Goal: Communication & Community: Share content

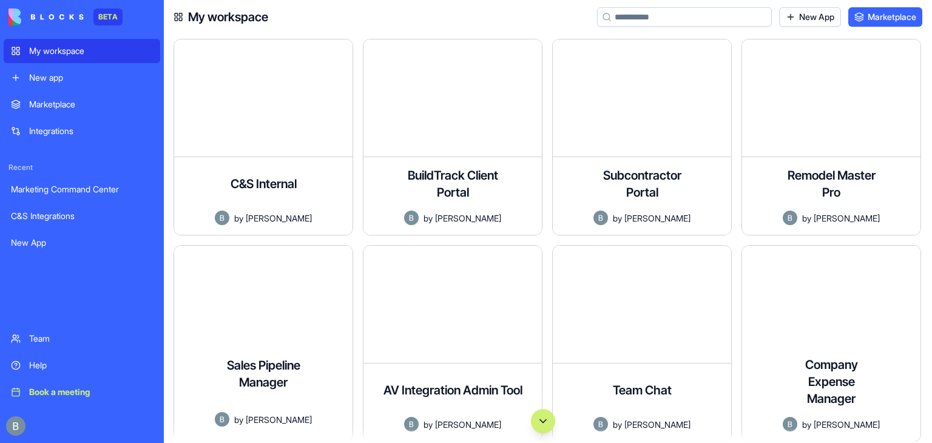
click at [258, 416] on div at bounding box center [543, 421] width 758 height 24
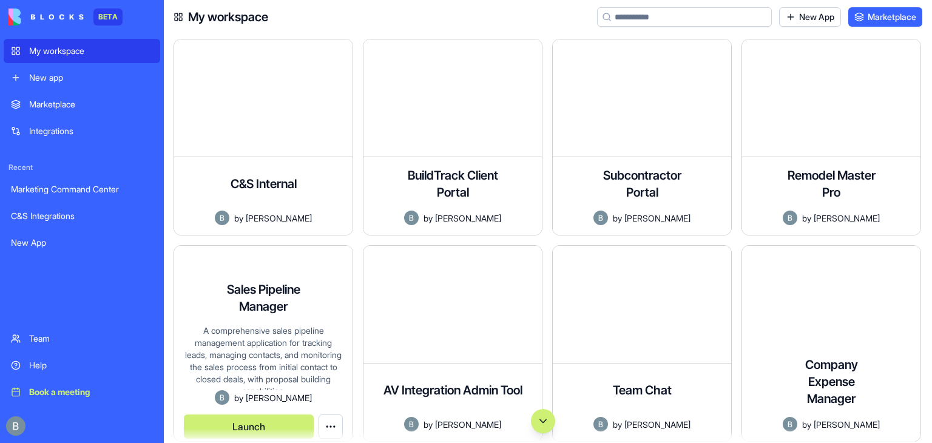
click at [255, 299] on div "Sales Pipeline Manager A comprehensive sales pipeline management application fo…" at bounding box center [264, 343] width 180 height 197
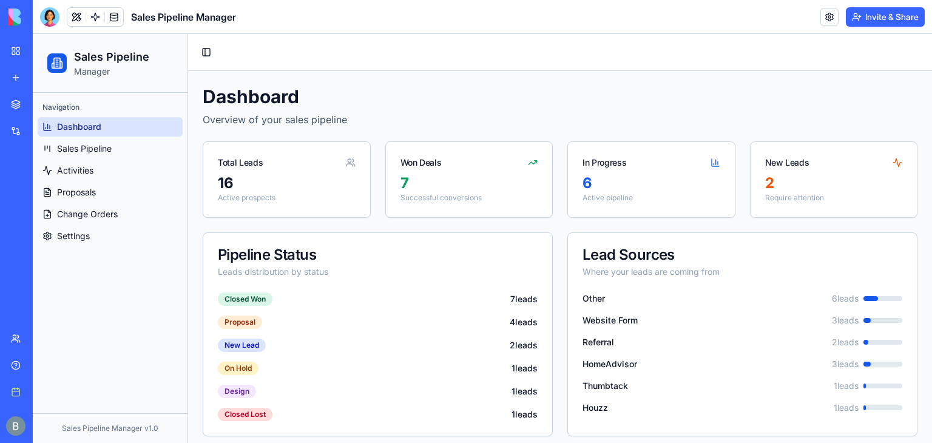
click at [669, 37] on div "Toggle Sidebar" at bounding box center [560, 52] width 744 height 37
click at [484, 124] on p "Overview of your sales pipeline" at bounding box center [560, 119] width 715 height 15
click at [94, 153] on span "Sales Pipeline" at bounding box center [84, 149] width 55 height 12
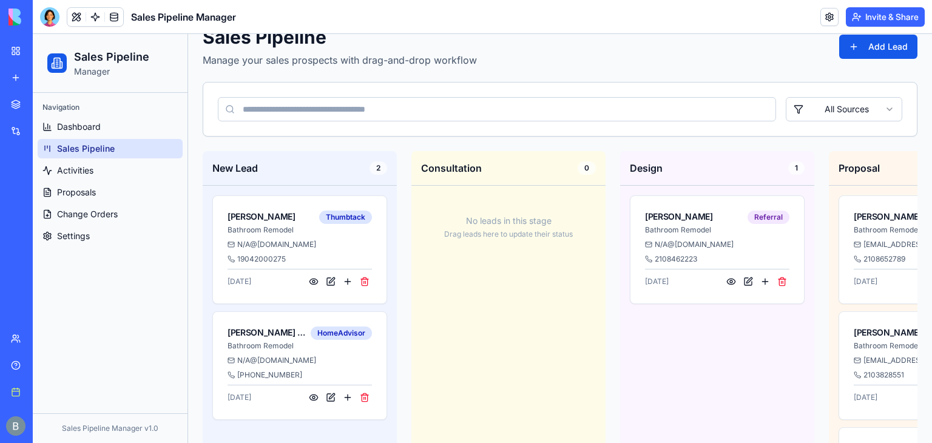
scroll to position [58, 0]
click at [727, 285] on button at bounding box center [731, 282] width 15 height 15
click at [728, 282] on button at bounding box center [731, 282] width 15 height 15
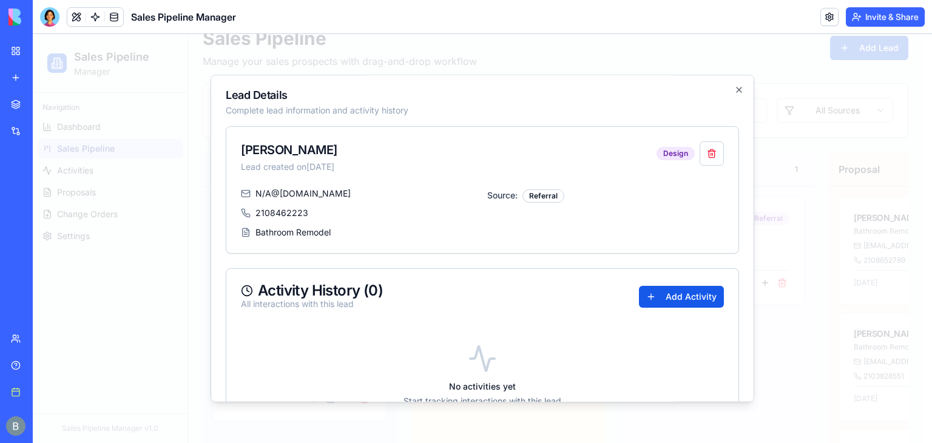
click at [828, 216] on div at bounding box center [482, 238] width 899 height 409
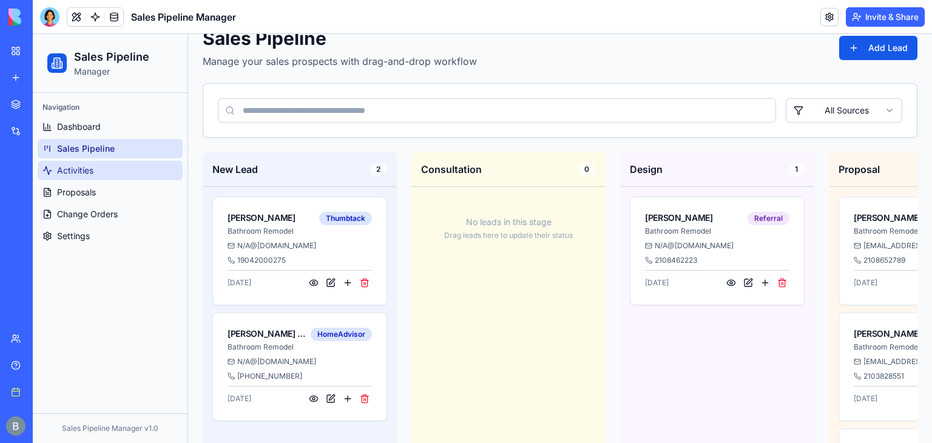
click at [128, 163] on link "Activities" at bounding box center [110, 170] width 145 height 19
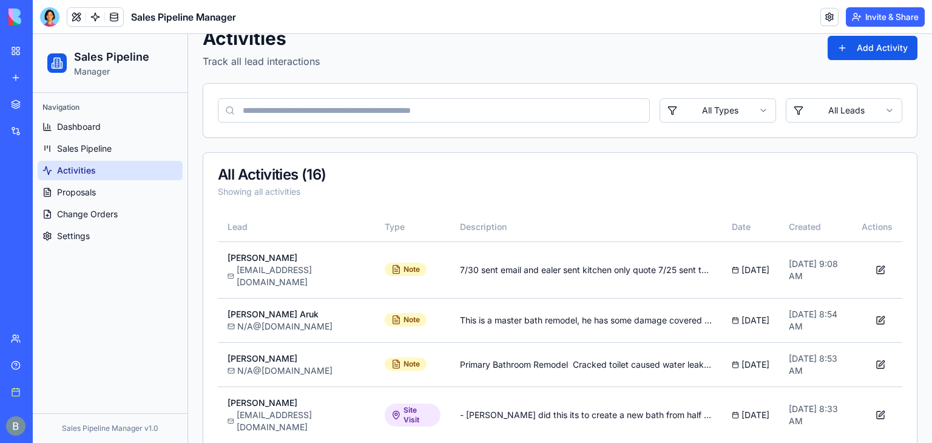
click at [124, 170] on link "Activities" at bounding box center [110, 170] width 145 height 19
click at [101, 187] on link "Proposals" at bounding box center [110, 192] width 145 height 19
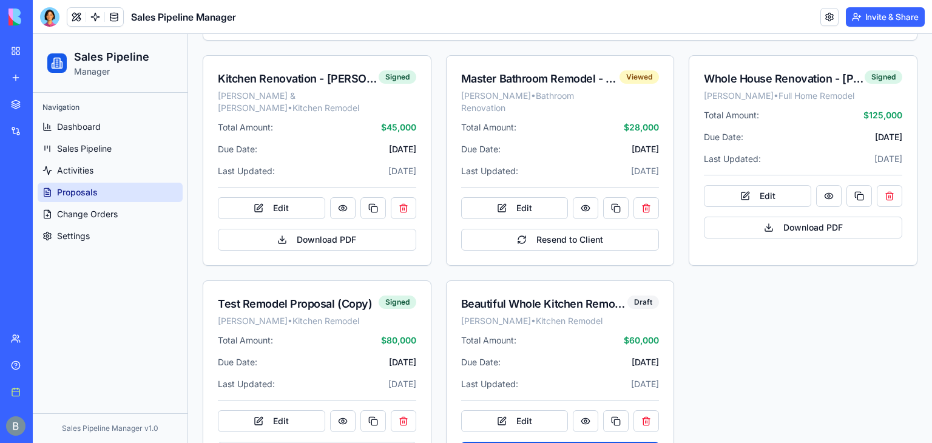
scroll to position [250, 0]
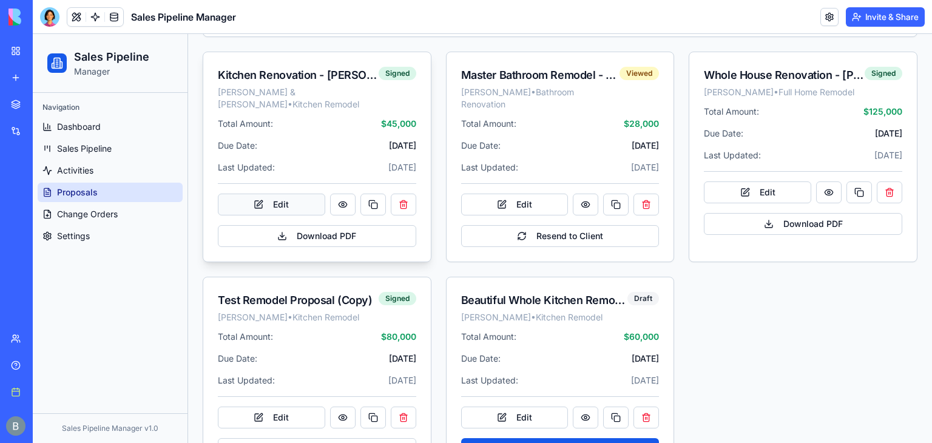
click at [303, 194] on button "Edit" at bounding box center [271, 205] width 107 height 22
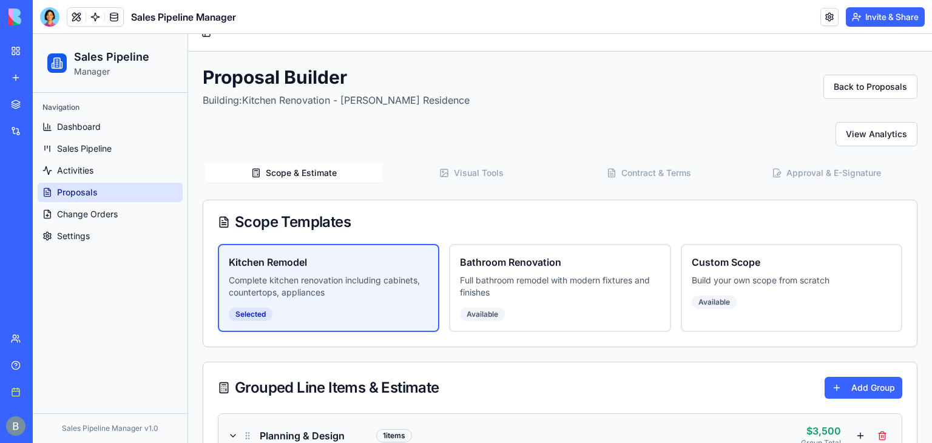
scroll to position [0, 0]
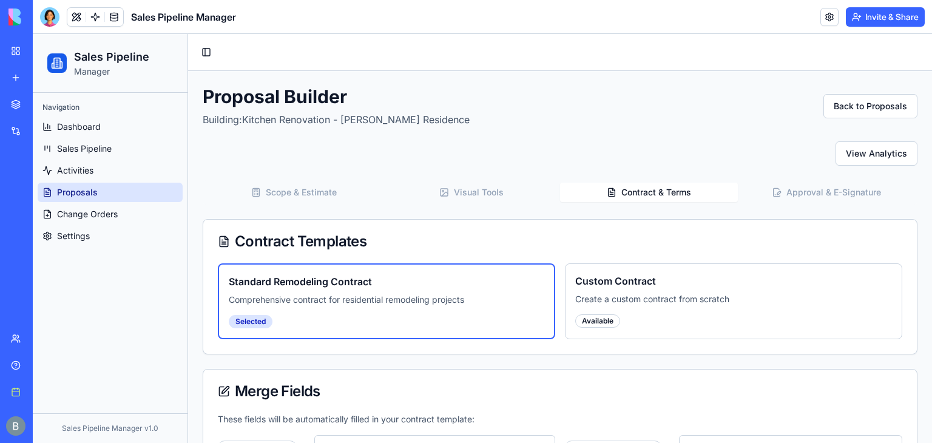
click at [619, 188] on button "Contract & Terms" at bounding box center [649, 192] width 178 height 19
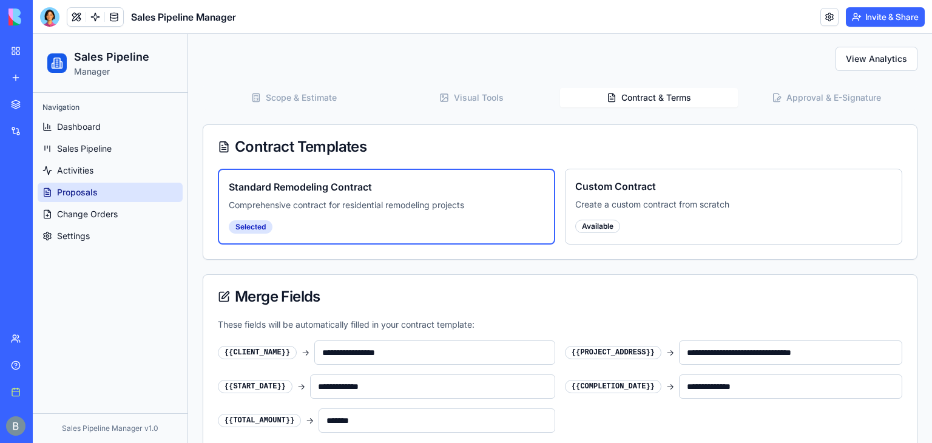
scroll to position [81, 0]
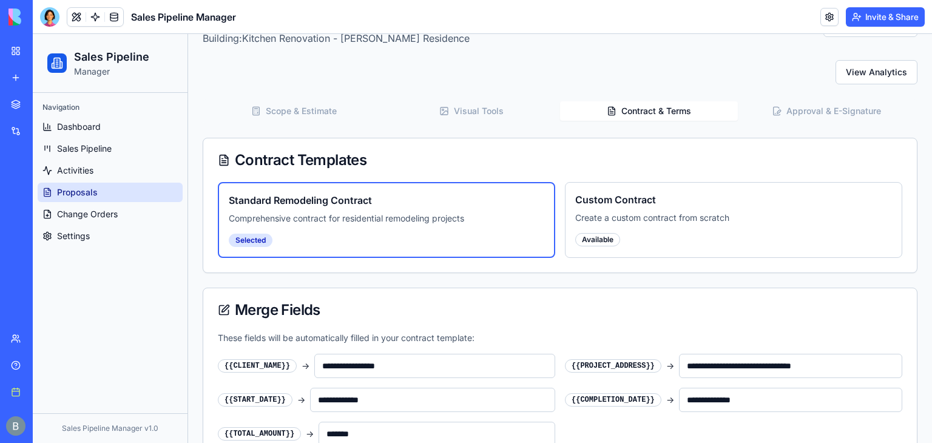
click at [847, 112] on button "Approval & E-Signature" at bounding box center [827, 110] width 178 height 19
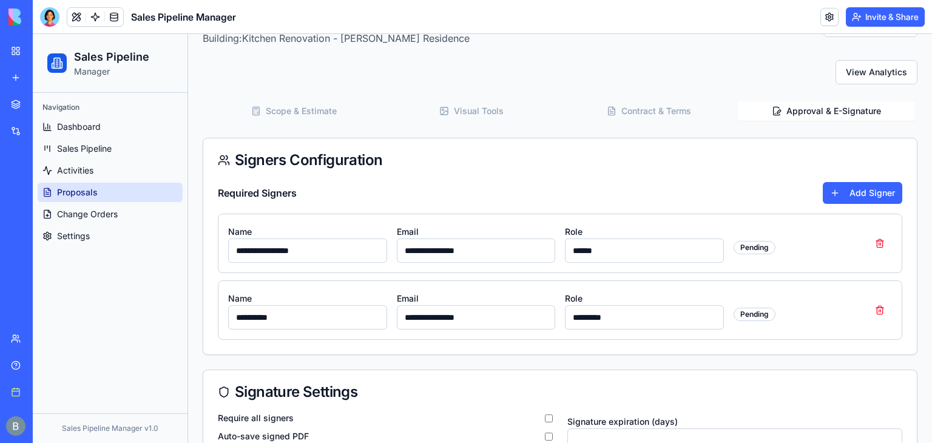
drag, startPoint x: 254, startPoint y: 105, endPoint x: 411, endPoint y: 69, distance: 161.3
click at [411, 69] on div "View Analytics" at bounding box center [560, 72] width 715 height 24
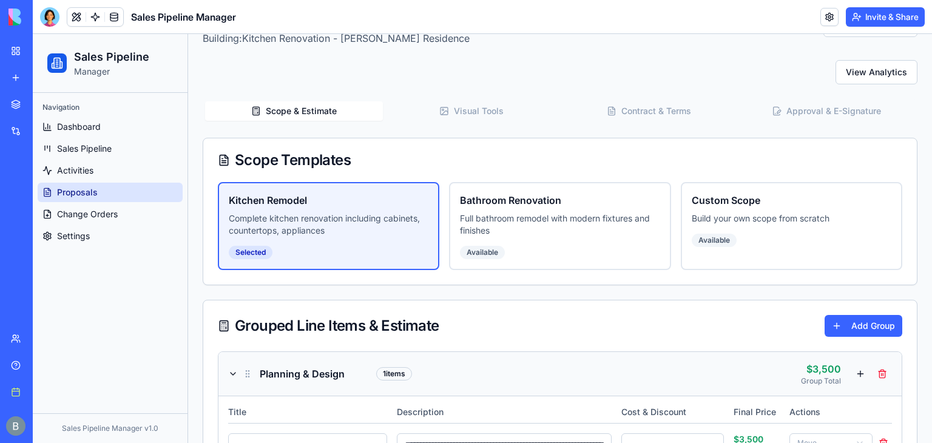
click at [326, 110] on button "Scope & Estimate" at bounding box center [294, 110] width 178 height 19
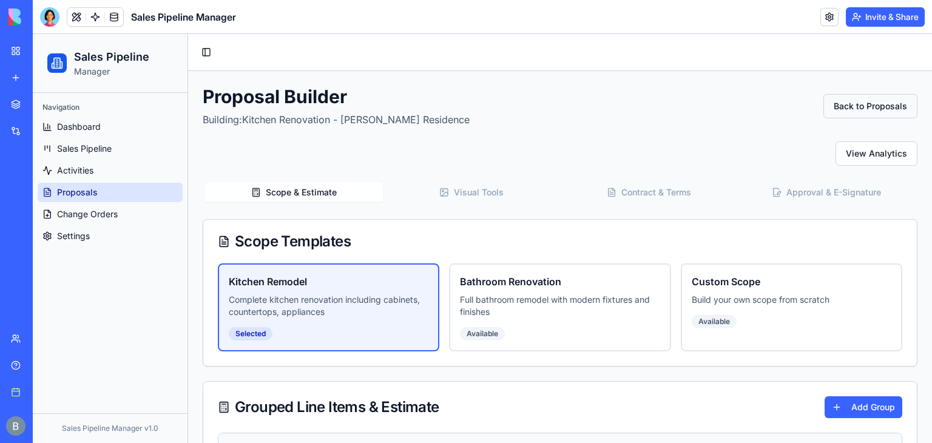
click at [833, 97] on button "Back to Proposals" at bounding box center [870, 106] width 94 height 24
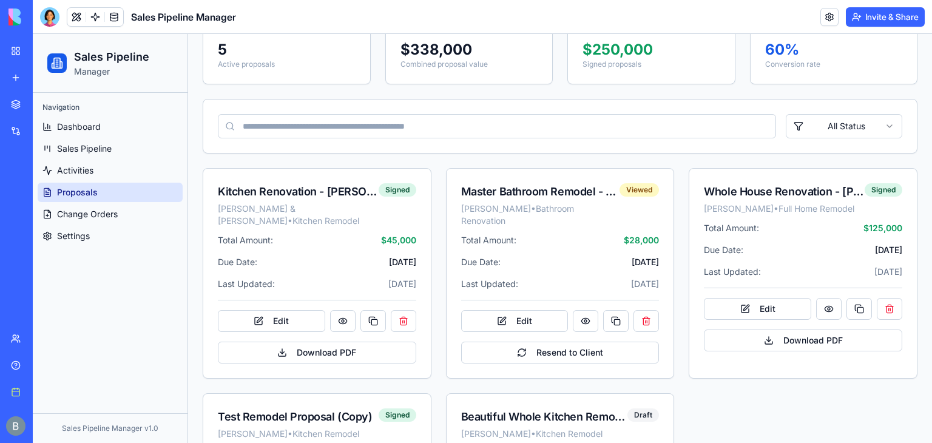
scroll to position [283, 0]
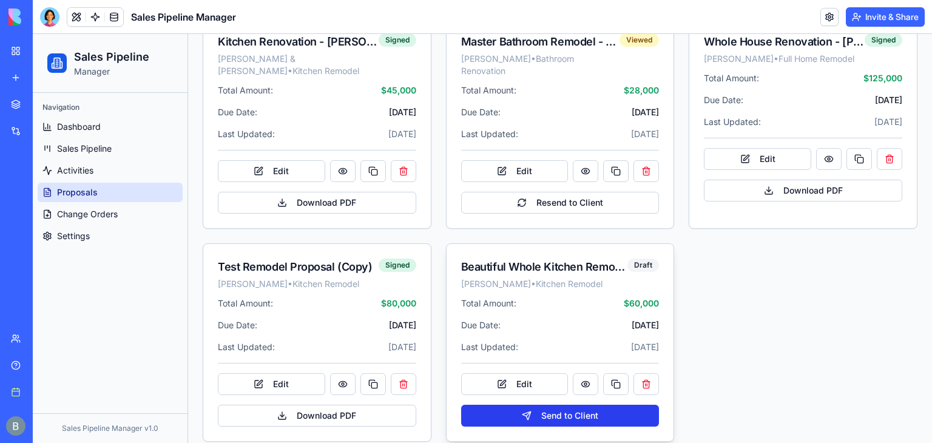
click at [528, 407] on button "Send to Client" at bounding box center [560, 416] width 198 height 22
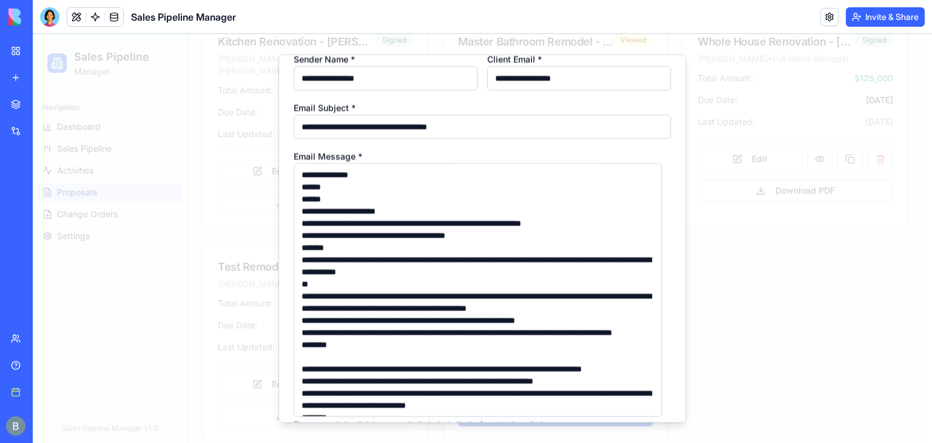
scroll to position [281, 0]
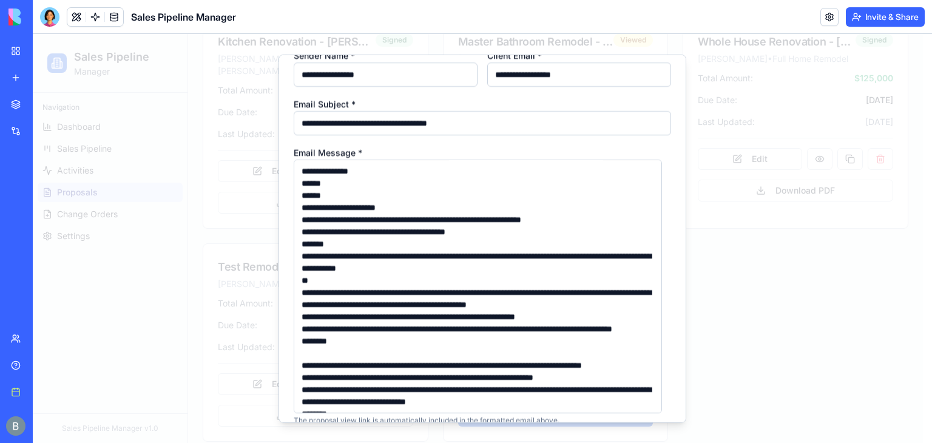
click at [727, 277] on div at bounding box center [482, 238] width 899 height 409
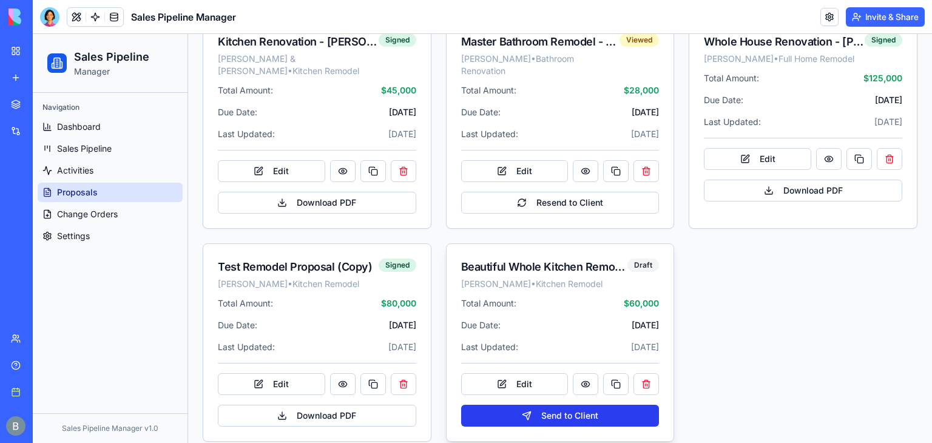
click at [529, 405] on button "Send to Client" at bounding box center [560, 416] width 198 height 22
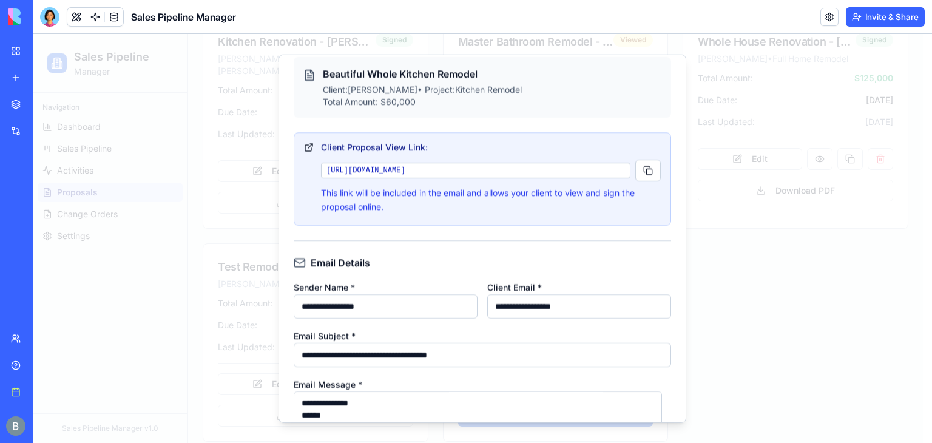
scroll to position [50, 0]
drag, startPoint x: 545, startPoint y: 320, endPoint x: 289, endPoint y: 325, distance: 256.1
click at [289, 325] on div "**********" at bounding box center [482, 239] width 408 height 368
type input "**********"
drag, startPoint x: 419, startPoint y: 312, endPoint x: 51, endPoint y: 299, distance: 368.5
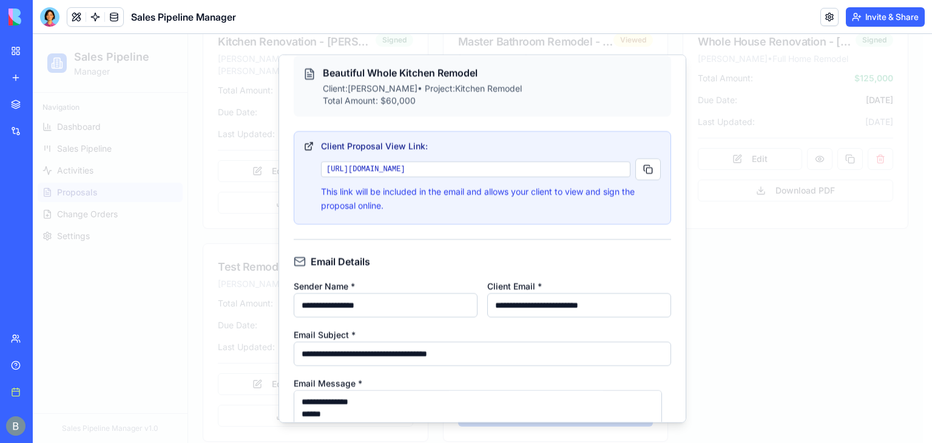
click at [51, 299] on body "Sales Pipeline Manager Navigation Dashboard Sales Pipeline Activities Proposals…" at bounding box center [478, 104] width 890 height 706
type input "**********"
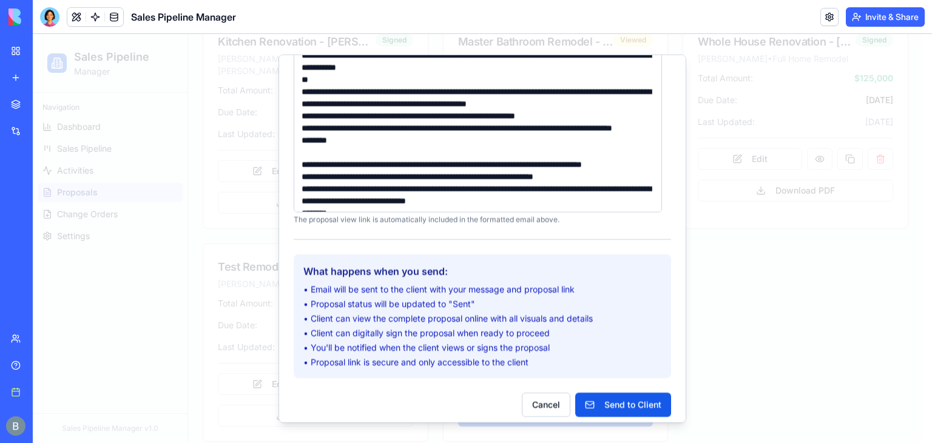
scroll to position [493, 0]
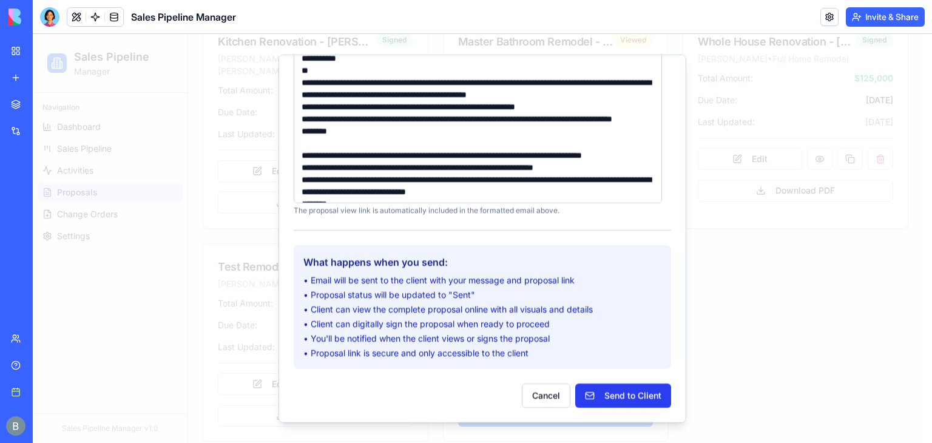
click at [610, 394] on button "Send to Client" at bounding box center [623, 395] width 96 height 24
drag, startPoint x: 552, startPoint y: 393, endPoint x: 638, endPoint y: 348, distance: 97.4
click at [660, 337] on form "**********" at bounding box center [482, 11] width 377 height 792
click at [536, 397] on button "Cancel" at bounding box center [546, 395] width 49 height 24
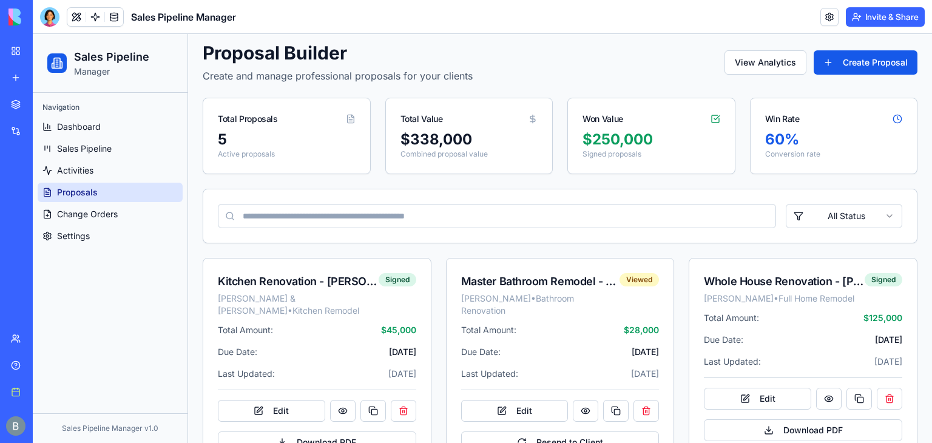
scroll to position [36, 0]
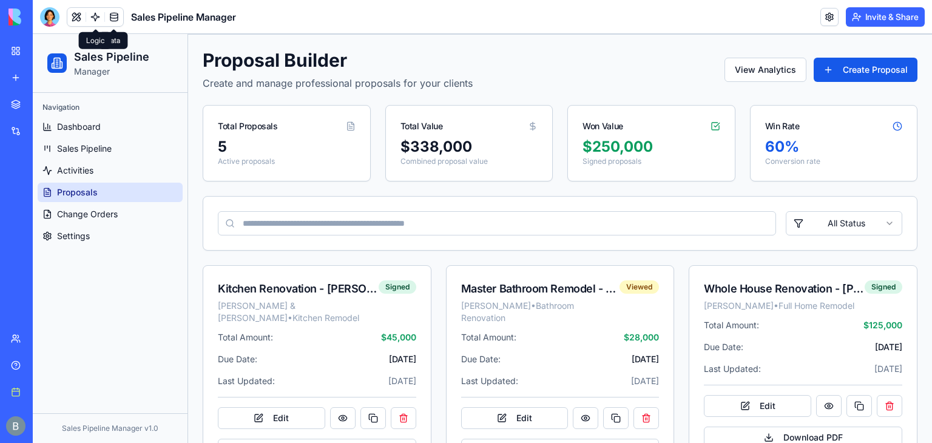
click at [96, 16] on link at bounding box center [95, 17] width 18 height 18
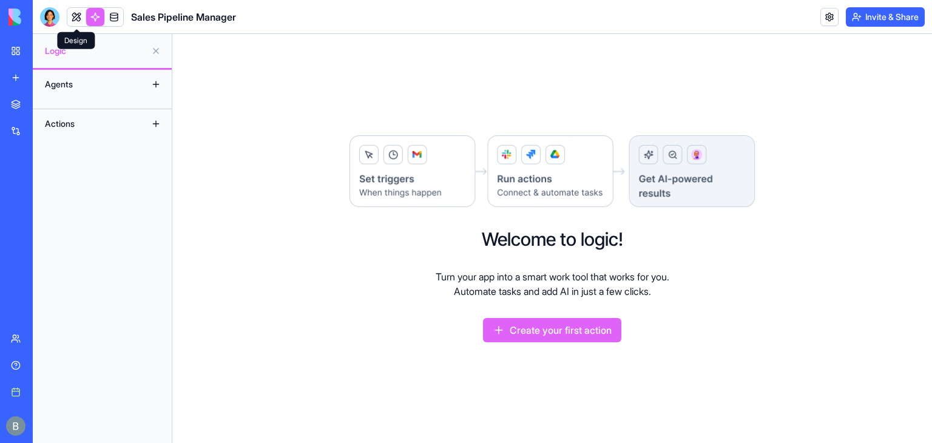
click at [75, 15] on link at bounding box center [76, 17] width 18 height 18
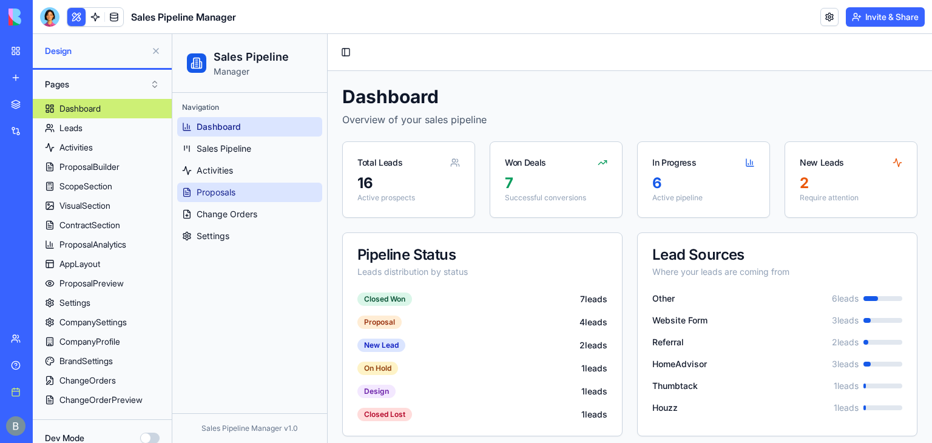
click at [282, 197] on link "Proposals" at bounding box center [249, 192] width 145 height 19
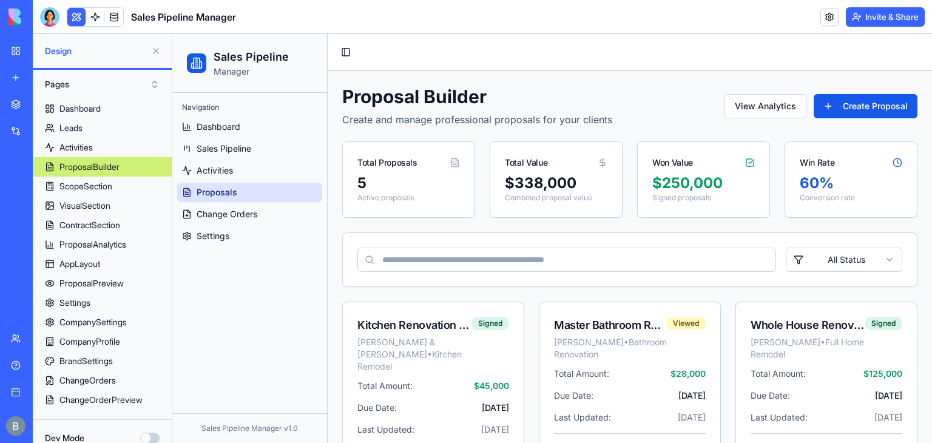
click at [665, 222] on div "Proposal Builder Create and manage professional proposals for your clients View…" at bounding box center [629, 418] width 575 height 664
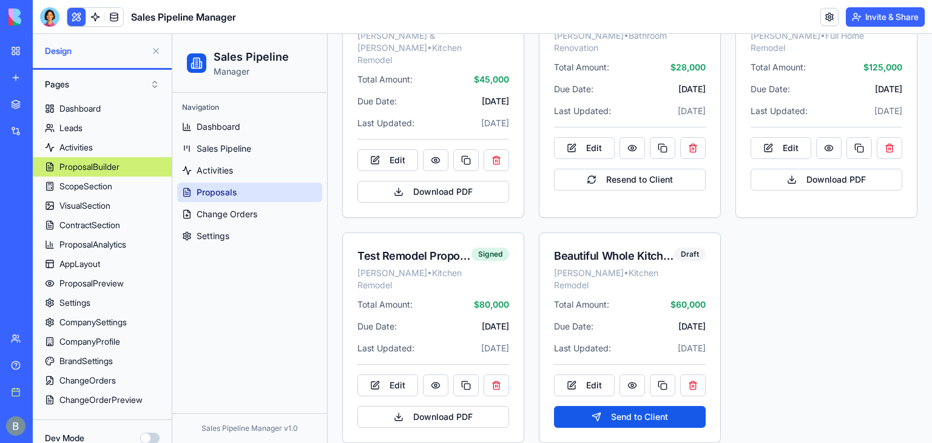
scroll to position [308, 0]
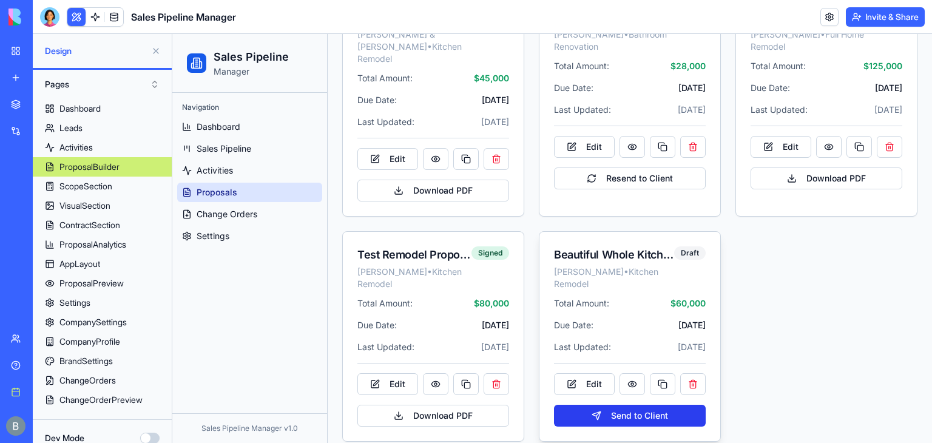
click at [624, 405] on button "Send to Client" at bounding box center [630, 416] width 152 height 22
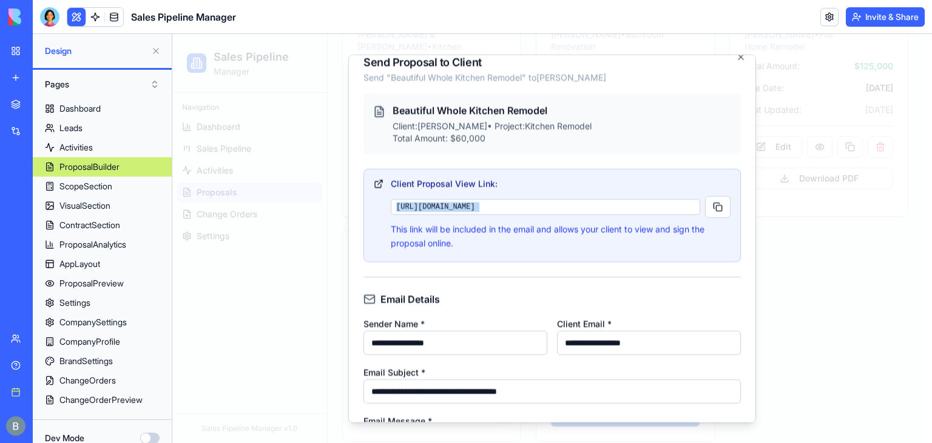
scroll to position [22, 0]
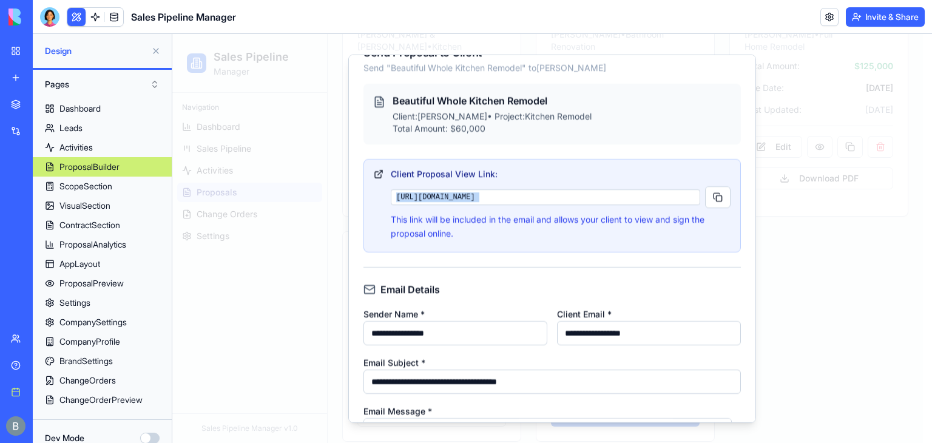
drag, startPoint x: 755, startPoint y: 186, endPoint x: 755, endPoint y: 195, distance: 9.1
click at [755, 195] on div "**********" at bounding box center [552, 239] width 408 height 368
click at [707, 195] on button "button" at bounding box center [717, 197] width 25 height 22
click at [831, 212] on div at bounding box center [552, 238] width 760 height 409
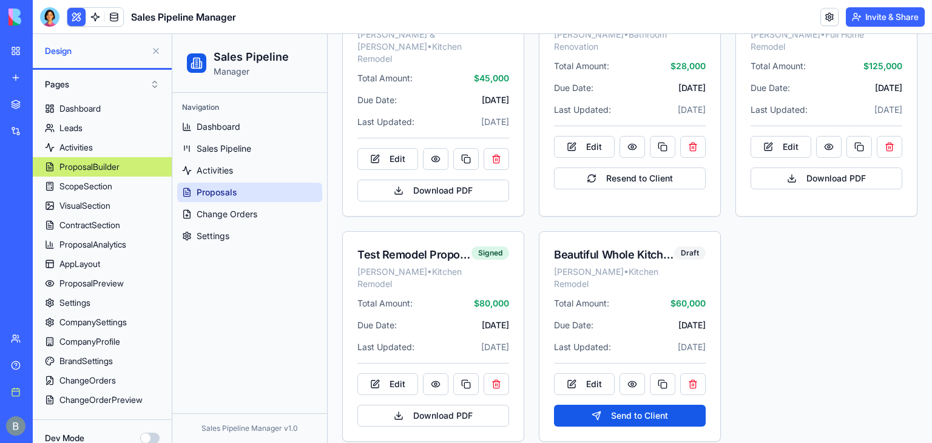
click at [916, 13] on button "Invite & Share" at bounding box center [885, 16] width 79 height 19
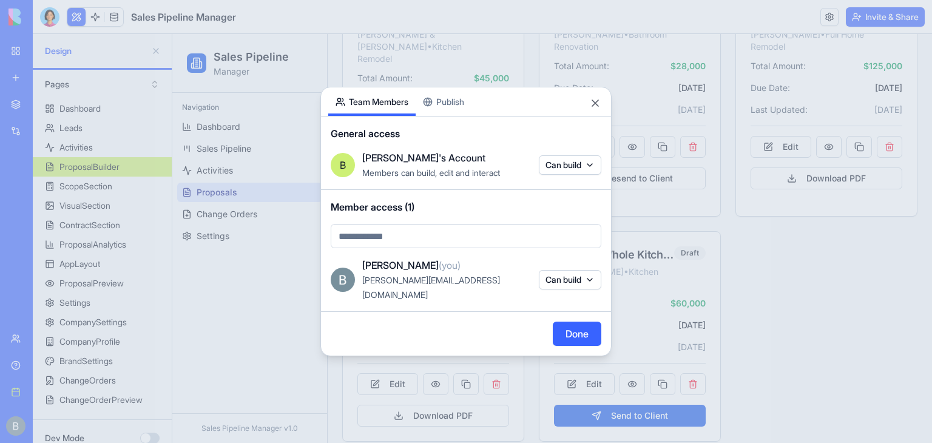
click at [456, 116] on div "Share App Team Members Publish General access B [PERSON_NAME]'s Account Members…" at bounding box center [465, 221] width 291 height 269
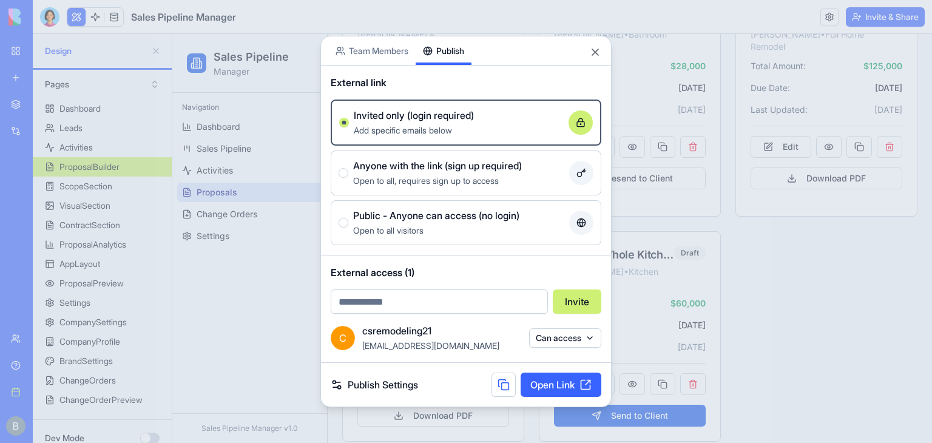
click at [473, 186] on div "Open to all, requires sign up to access" at bounding box center [458, 180] width 211 height 15
click at [348, 178] on button "Anyone with the link (sign up required) Open to all, requires sign up to access" at bounding box center [344, 173] width 10 height 10
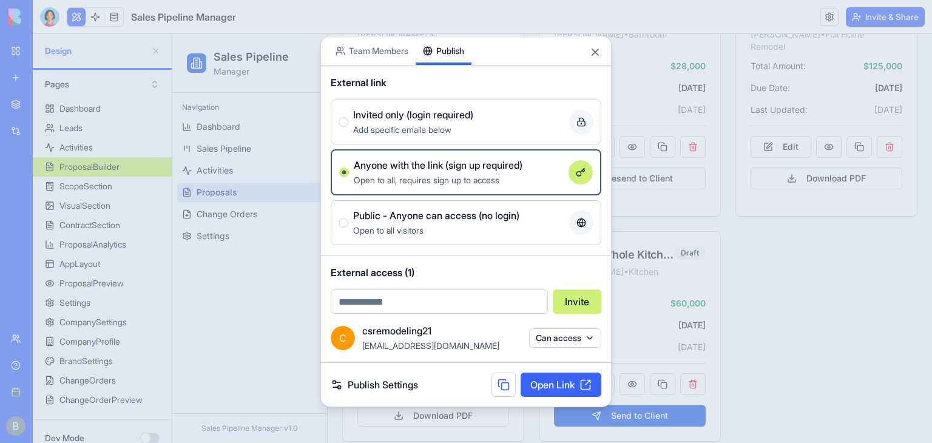
click at [485, 281] on div "External access (1) Invite" at bounding box center [466, 289] width 290 height 68
click at [478, 210] on span "Public - Anyone can access (no login)" at bounding box center [436, 215] width 166 height 15
click at [348, 218] on button "Public - Anyone can access (no login) Open to all visitors" at bounding box center [344, 223] width 10 height 10
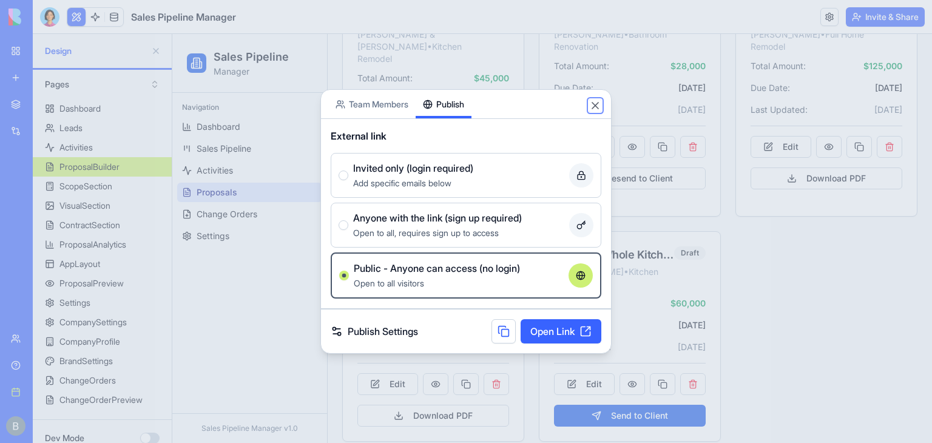
click at [593, 103] on button "Close" at bounding box center [595, 106] width 12 height 12
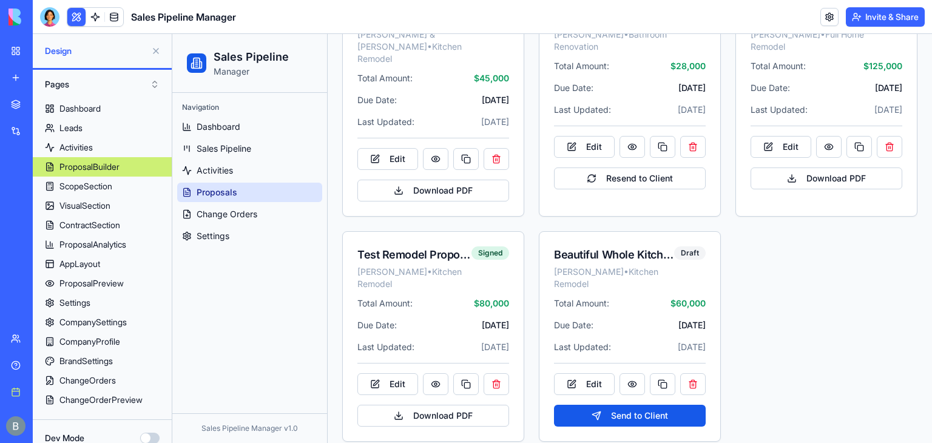
drag, startPoint x: 593, startPoint y: 103, endPoint x: 140, endPoint y: -53, distance: 478.5
click at [80, 15] on button at bounding box center [76, 17] width 18 height 18
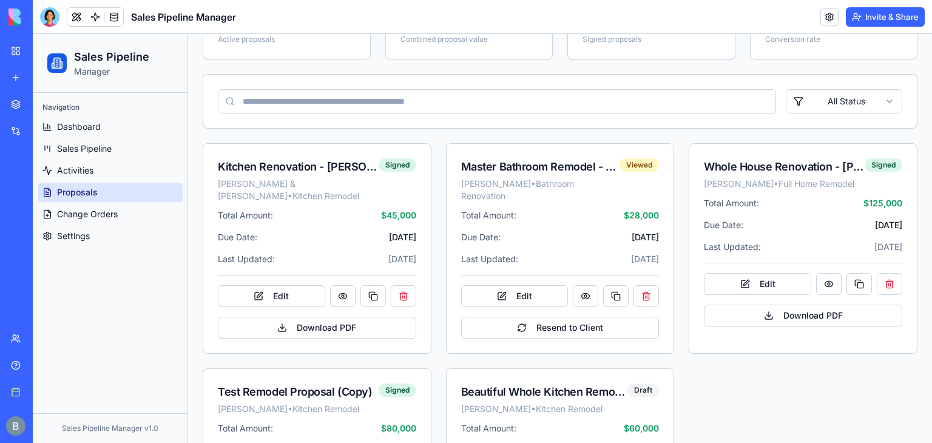
scroll to position [283, 0]
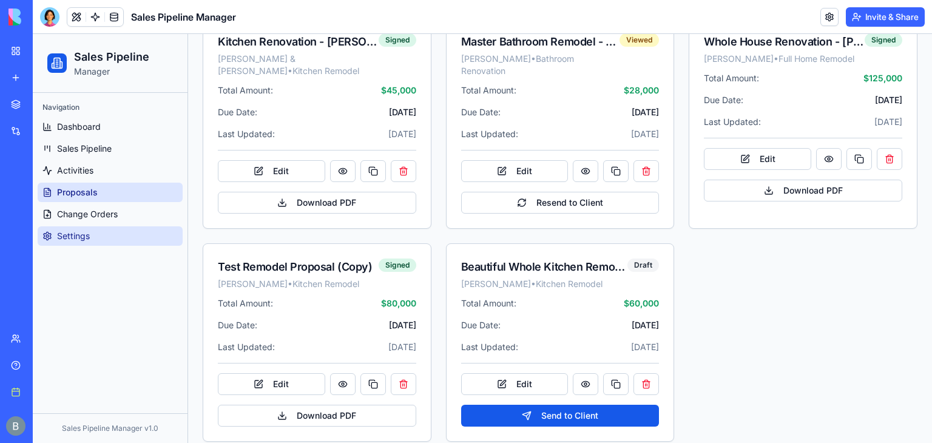
click at [166, 237] on link "Settings" at bounding box center [110, 235] width 145 height 19
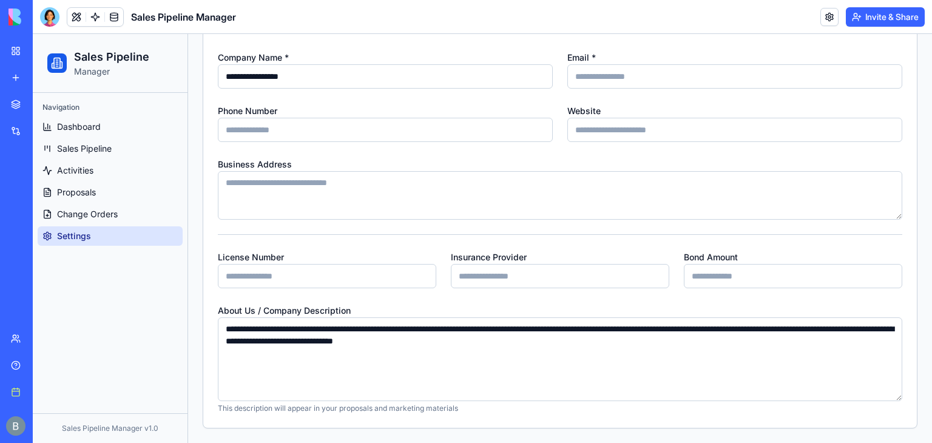
scroll to position [188, 0]
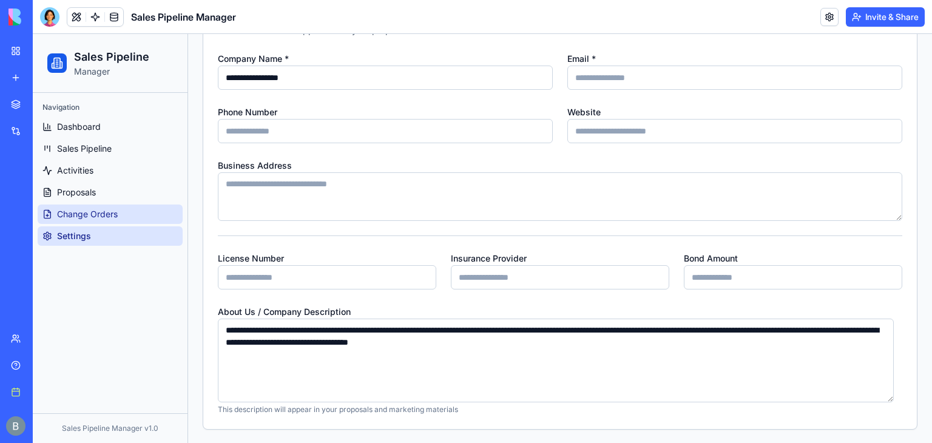
click at [146, 212] on link "Change Orders" at bounding box center [110, 213] width 145 height 19
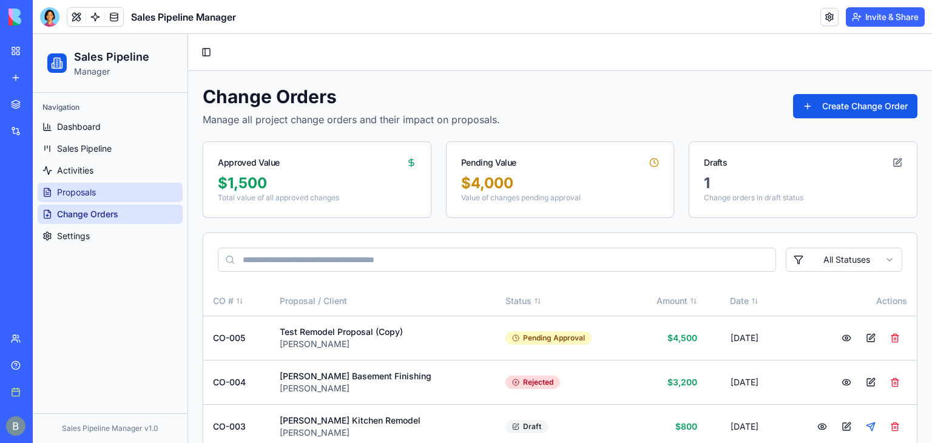
click at [133, 199] on link "Proposals" at bounding box center [110, 192] width 145 height 19
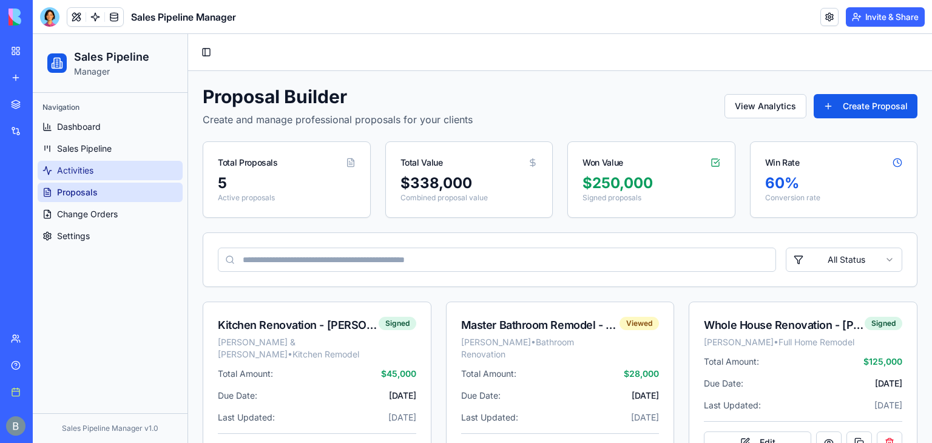
click at [62, 173] on span "Activities" at bounding box center [75, 170] width 36 height 12
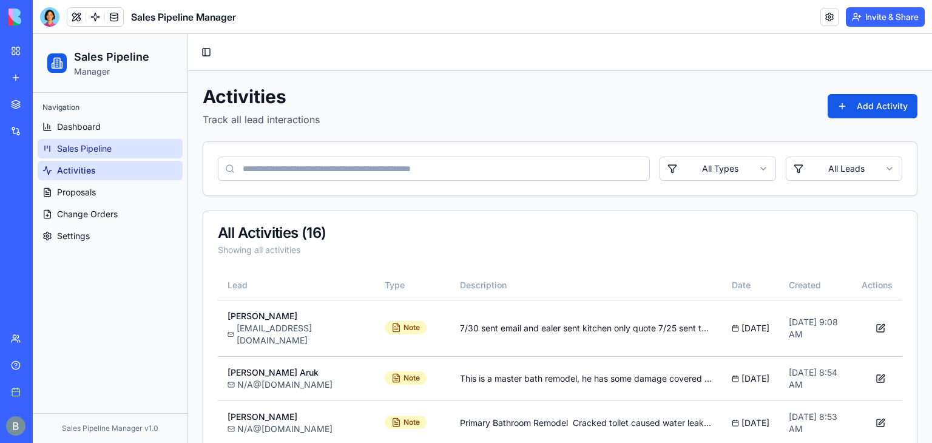
click at [112, 145] on span "Sales Pipeline" at bounding box center [84, 149] width 55 height 12
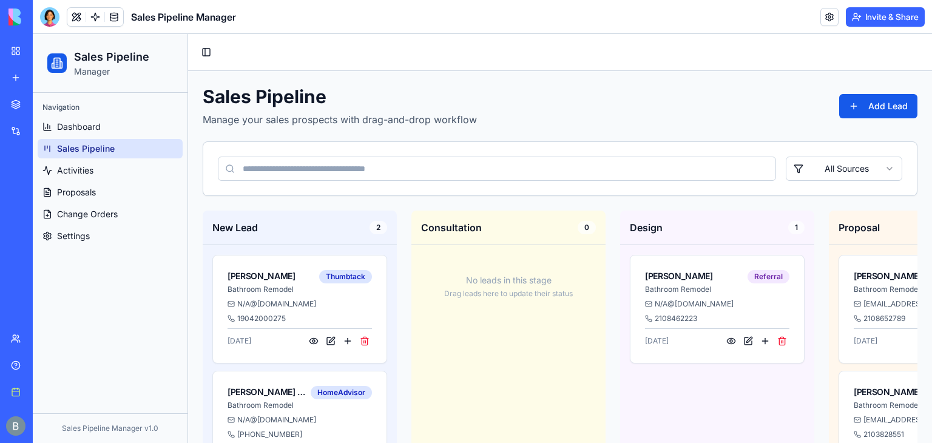
click at [287, 105] on h1 "Sales Pipeline" at bounding box center [340, 97] width 274 height 22
click at [107, 158] on ul "Dashboard Sales Pipeline Activities Proposals Change Orders Settings" at bounding box center [110, 181] width 145 height 129
click at [101, 172] on link "Activities" at bounding box center [110, 170] width 145 height 19
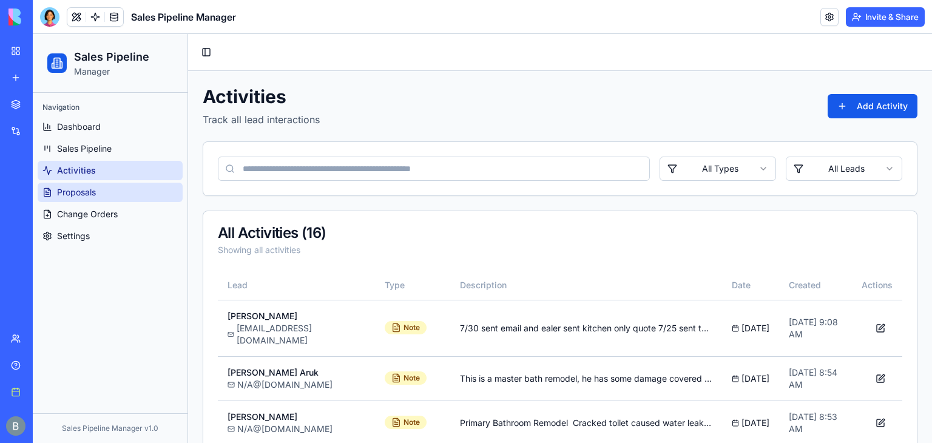
click at [101, 185] on link "Proposals" at bounding box center [110, 192] width 145 height 19
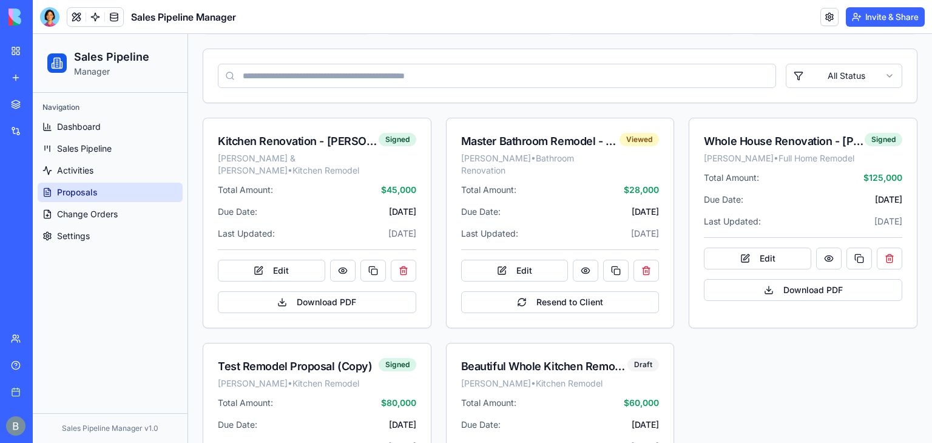
scroll to position [181, 0]
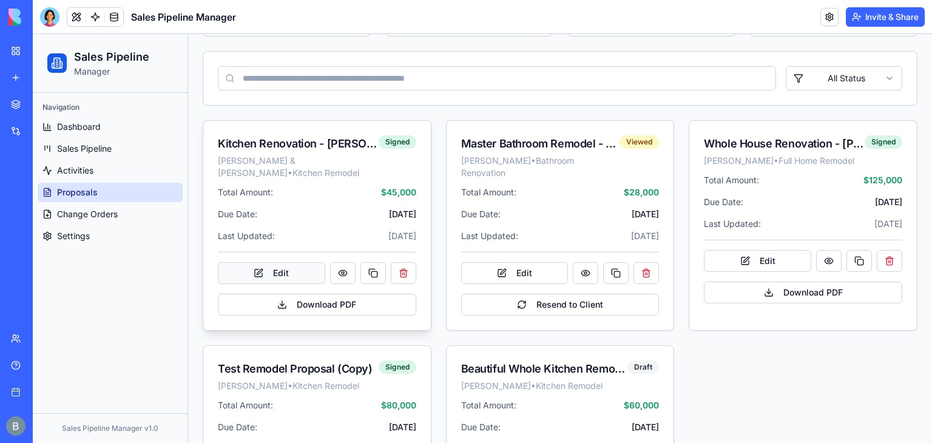
click at [279, 262] on button "Edit" at bounding box center [271, 273] width 107 height 22
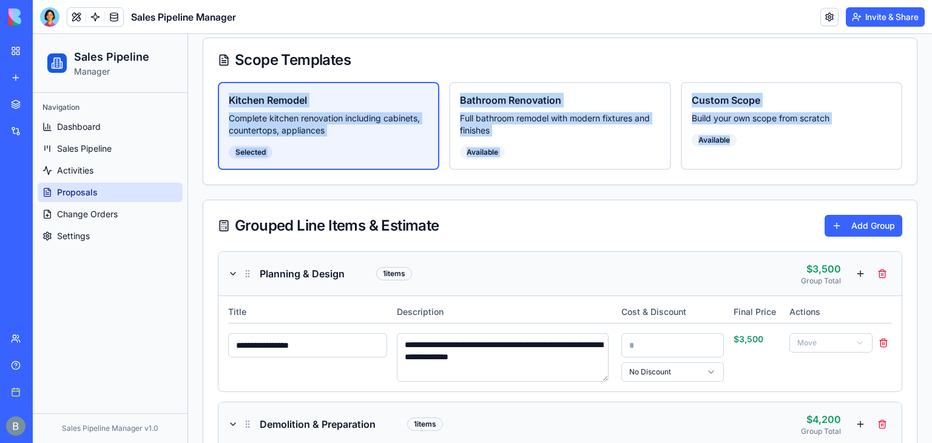
drag, startPoint x: 922, startPoint y: 135, endPoint x: 929, endPoint y: 76, distance: 59.9
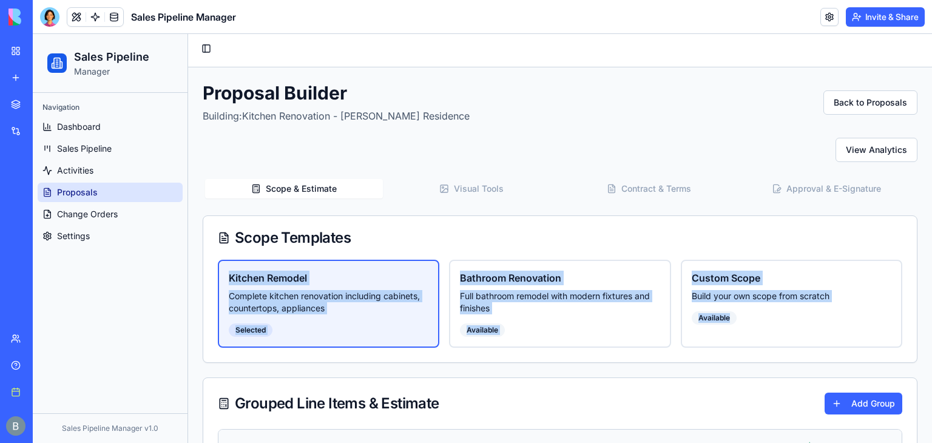
scroll to position [0, 0]
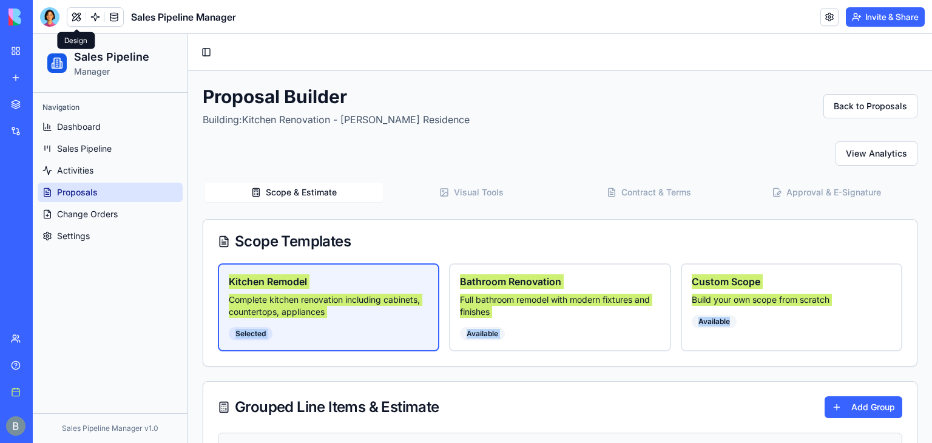
click at [73, 15] on button at bounding box center [76, 17] width 18 height 18
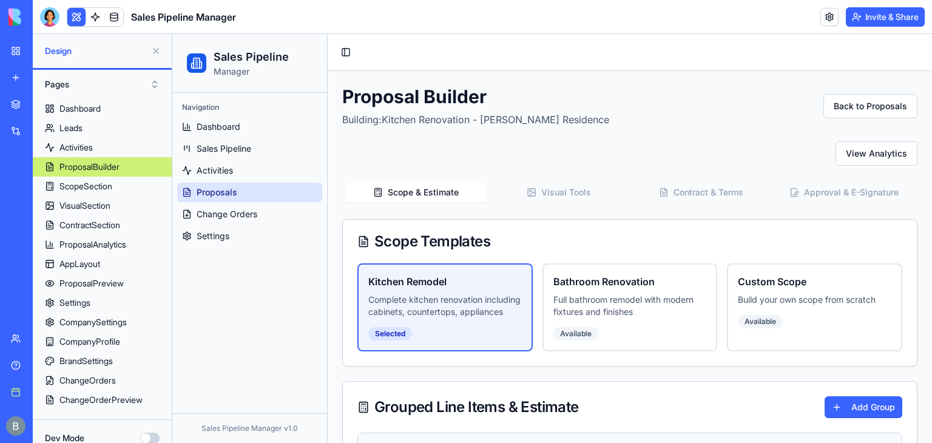
click at [487, 118] on p "Building: Kitchen Renovation - [PERSON_NAME] Residence" at bounding box center [475, 119] width 267 height 15
drag, startPoint x: 928, startPoint y: 79, endPoint x: 1104, endPoint y: 64, distance: 176.0
click at [864, 96] on button "Back to Proposals" at bounding box center [870, 106] width 94 height 24
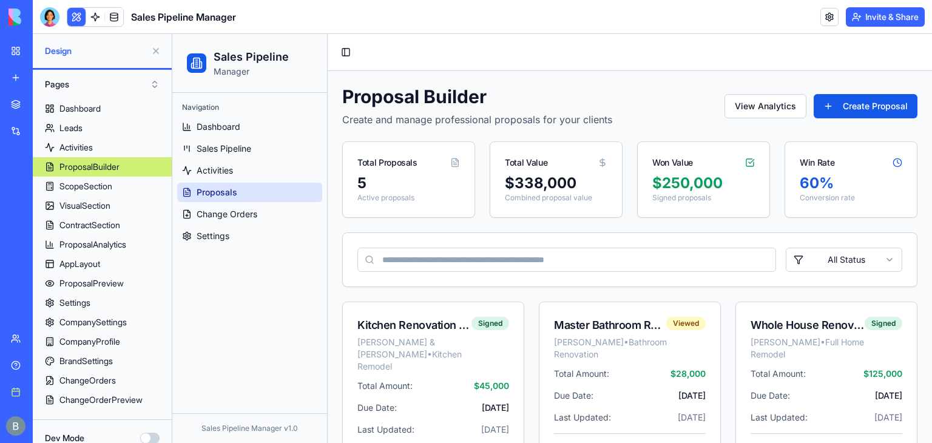
click at [158, 51] on button at bounding box center [155, 50] width 19 height 19
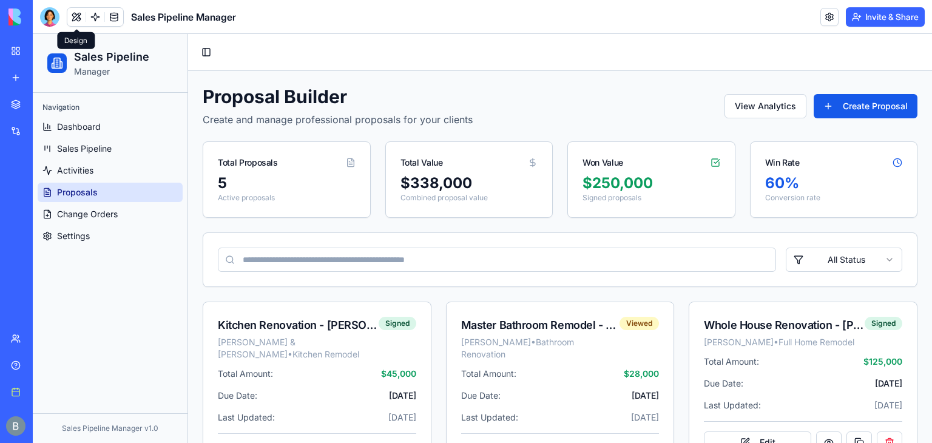
click at [353, 63] on div "Toggle Sidebar" at bounding box center [560, 52] width 744 height 37
click at [897, 13] on button "Invite & Share" at bounding box center [885, 16] width 79 height 19
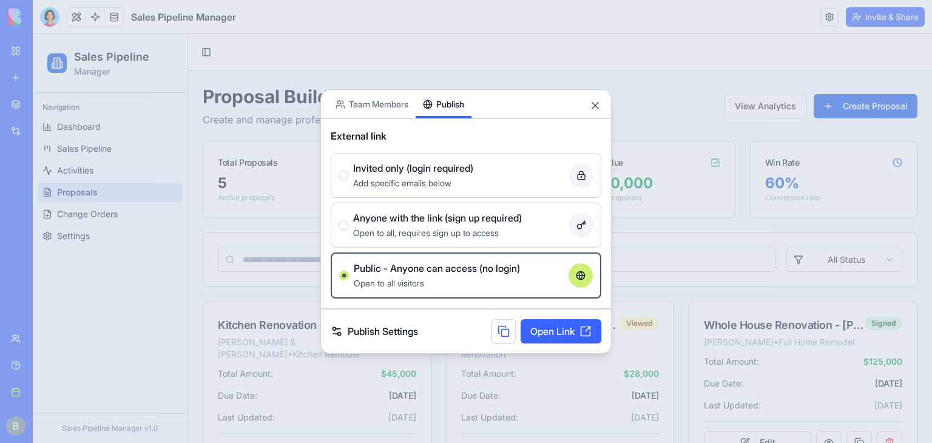
click at [416, 181] on span "Add specific emails below" at bounding box center [402, 183] width 98 height 10
click at [348, 180] on button "Invited only (login required) Add specific emails below" at bounding box center [344, 175] width 10 height 10
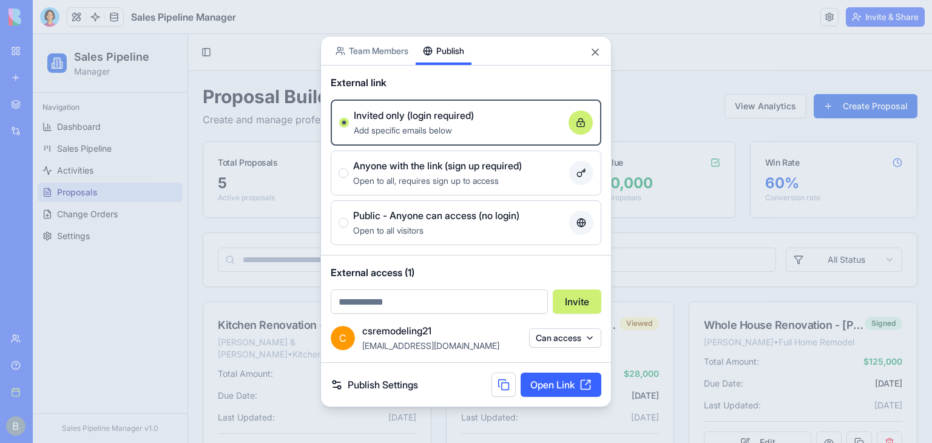
click at [431, 185] on div "Open to all, requires sign up to access" at bounding box center [458, 180] width 211 height 15
click at [348, 178] on button "Anyone with the link (sign up required) Open to all, requires sign up to access" at bounding box center [344, 173] width 10 height 10
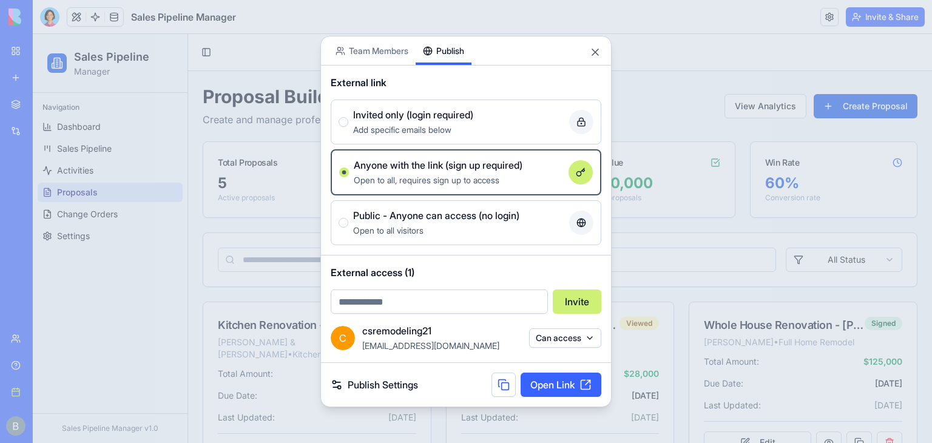
click at [599, 63] on div "Share App Team Members Publish" at bounding box center [466, 50] width 290 height 29
click at [597, 59] on div "Share App Team Members Publish" at bounding box center [466, 50] width 290 height 29
click at [595, 56] on button "Close" at bounding box center [595, 52] width 12 height 12
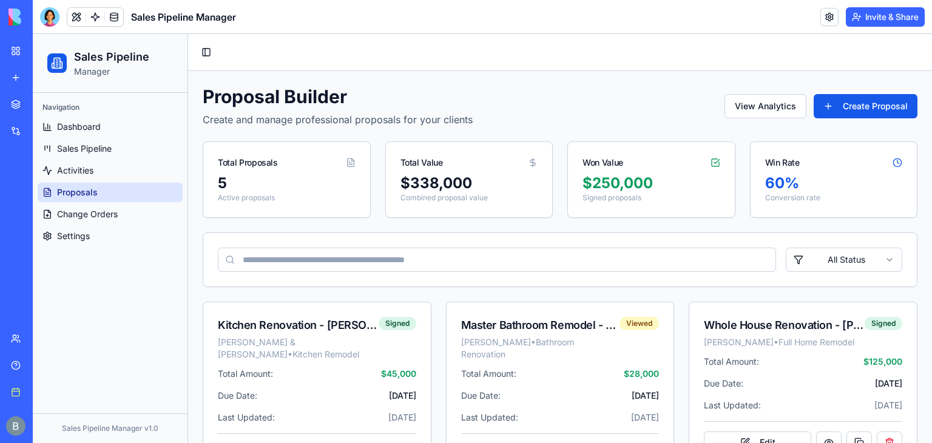
click at [662, 129] on div "Proposal Builder Create and manage professional proposals for your clients View…" at bounding box center [560, 406] width 715 height 640
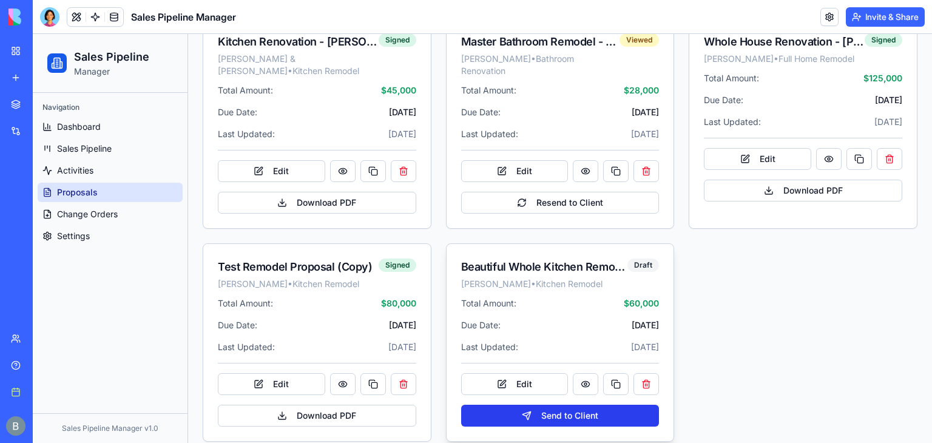
click at [550, 405] on button "Send to Client" at bounding box center [560, 416] width 198 height 22
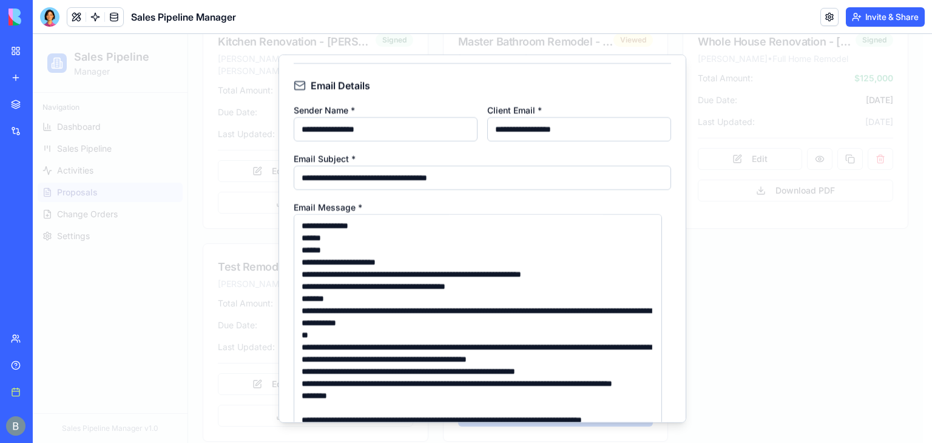
scroll to position [245, 0]
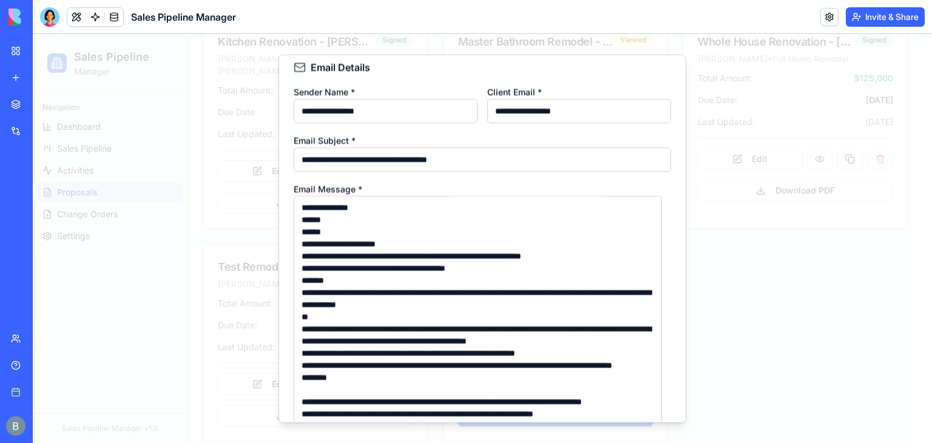
drag, startPoint x: 380, startPoint y: 127, endPoint x: 362, endPoint y: 124, distance: 17.8
click at [362, 123] on div "**********" at bounding box center [482, 103] width 377 height 39
type input "**********"
drag, startPoint x: 251, startPoint y: 92, endPoint x: 158, endPoint y: 58, distance: 99.4
click at [161, 56] on body "Sales Pipeline Manager Navigation Dashboard Sales Pipeline Activities Proposals…" at bounding box center [478, 104] width 890 height 706
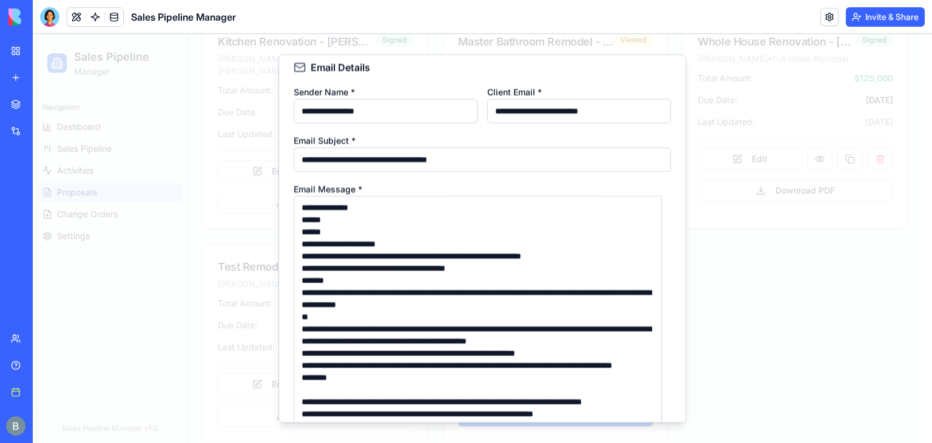
scroll to position [214, 0]
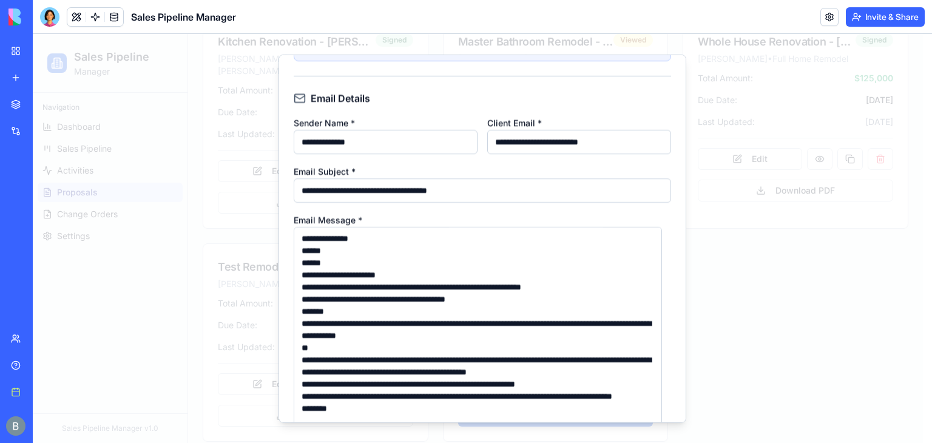
type input "**********"
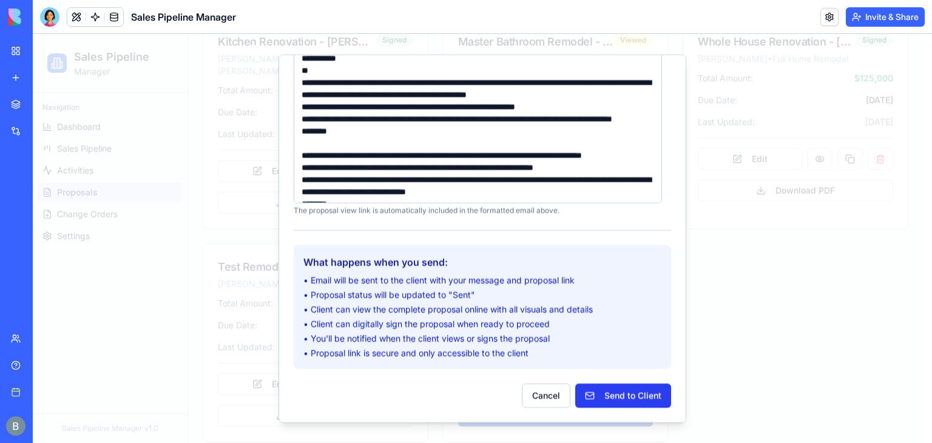
click at [613, 394] on button "Send to Client" at bounding box center [623, 395] width 96 height 24
click at [740, 339] on div at bounding box center [482, 238] width 899 height 409
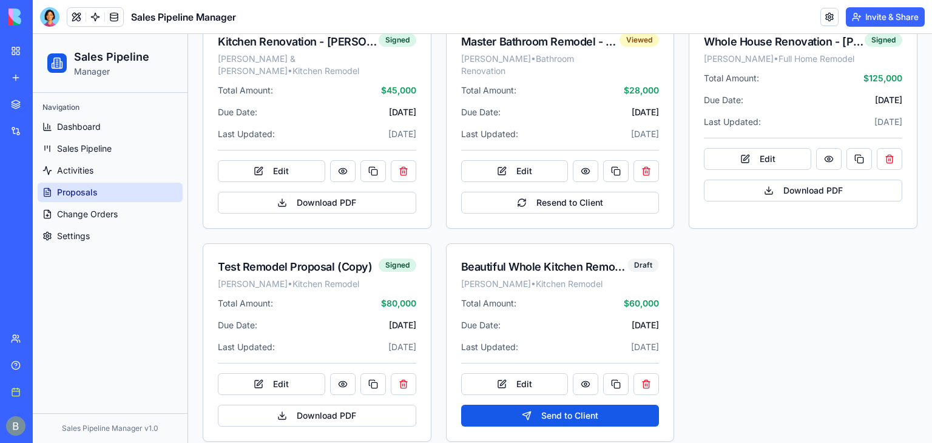
scroll to position [0, 0]
